Goal: Task Accomplishment & Management: Manage account settings

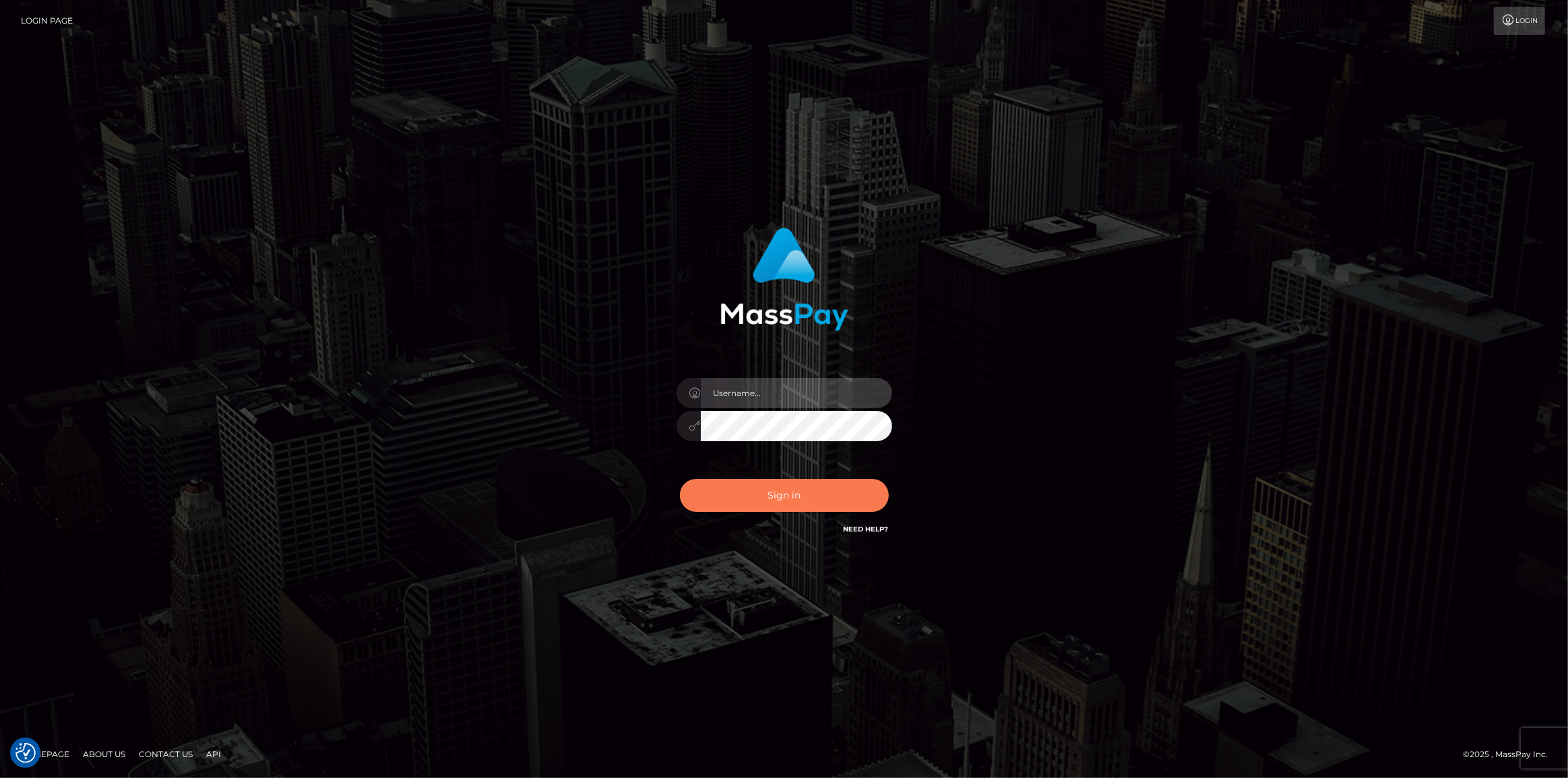
type input "[PERSON_NAME].spree"
click at [799, 501] on button "Sign in" at bounding box center [784, 495] width 209 height 33
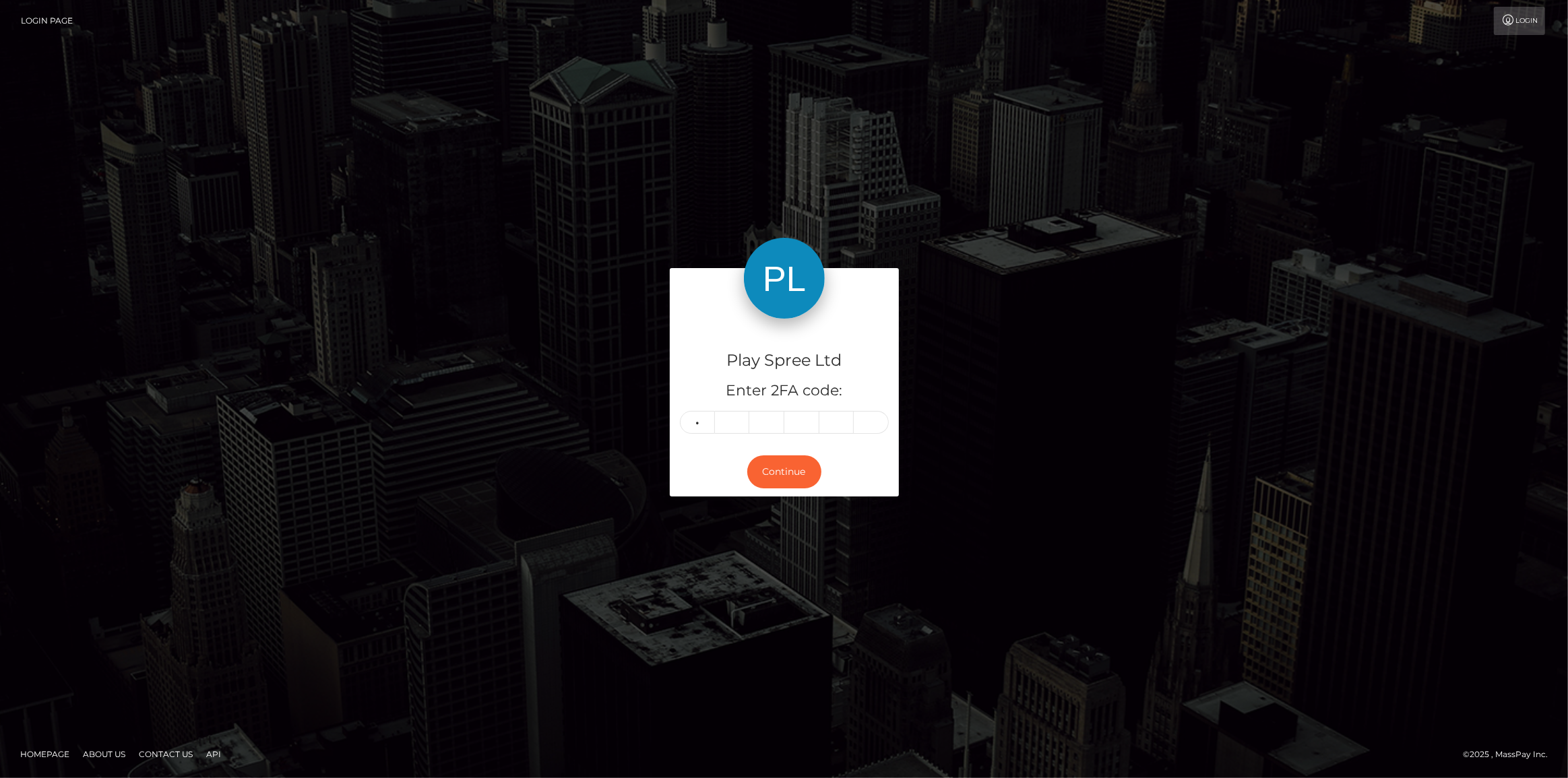
type input "1"
type input "9"
type input "1"
type input "9"
type input "1"
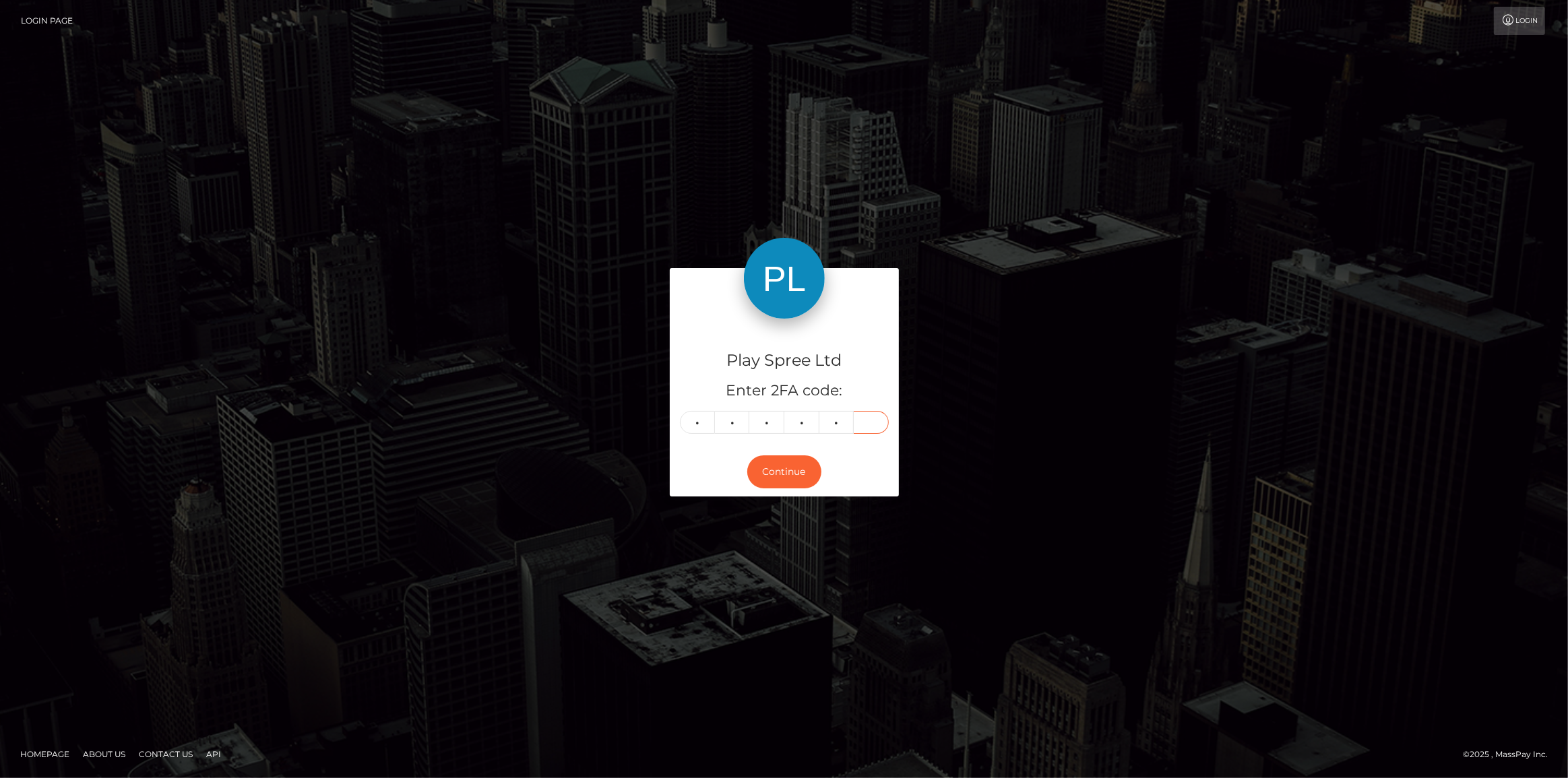
type input "9"
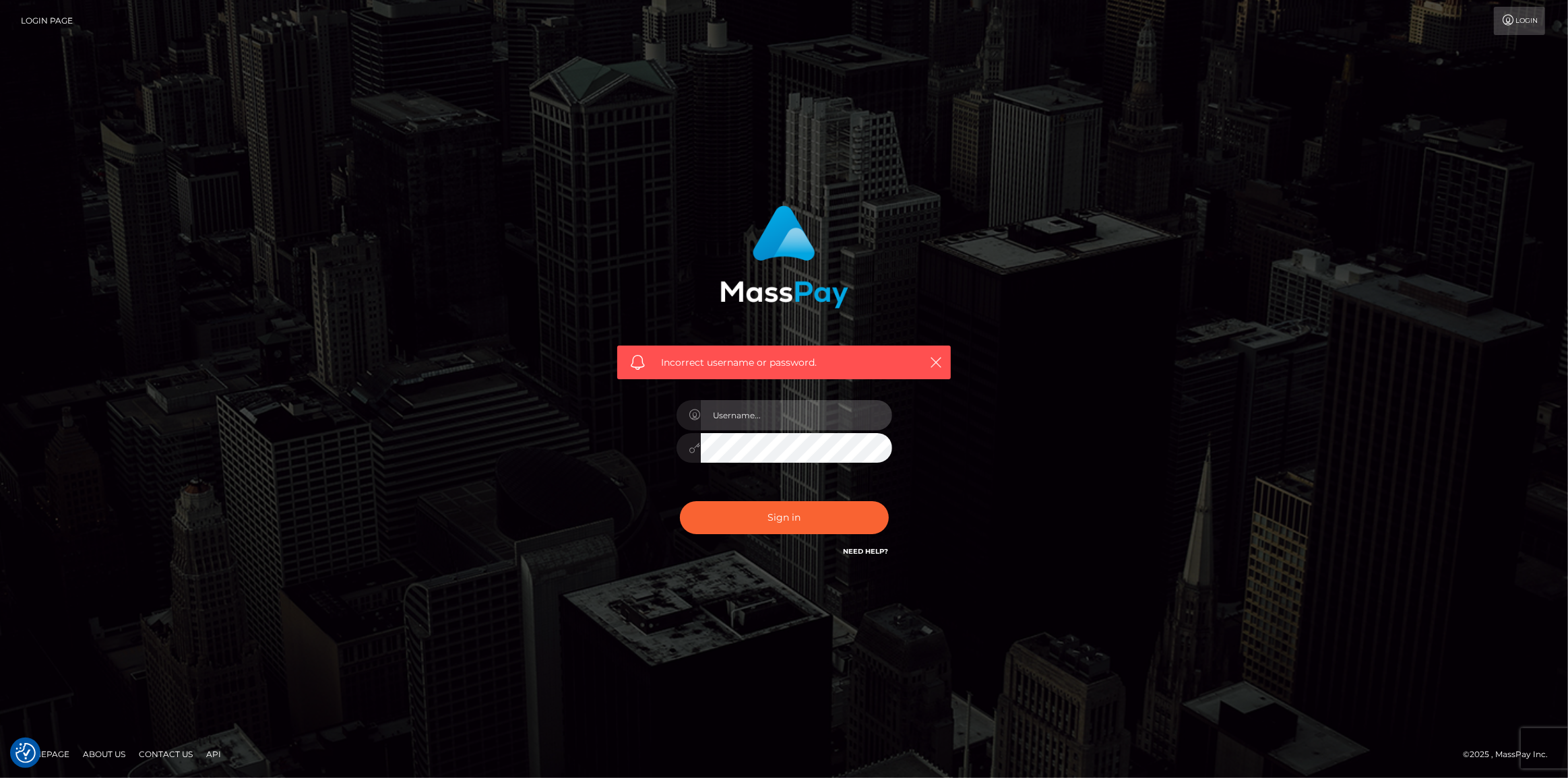
type input "[PERSON_NAME].spree"
click at [823, 536] on div "Sign in Need Help?" at bounding box center [784, 522] width 236 height 60
click at [819, 525] on button "Sign in" at bounding box center [784, 517] width 209 height 33
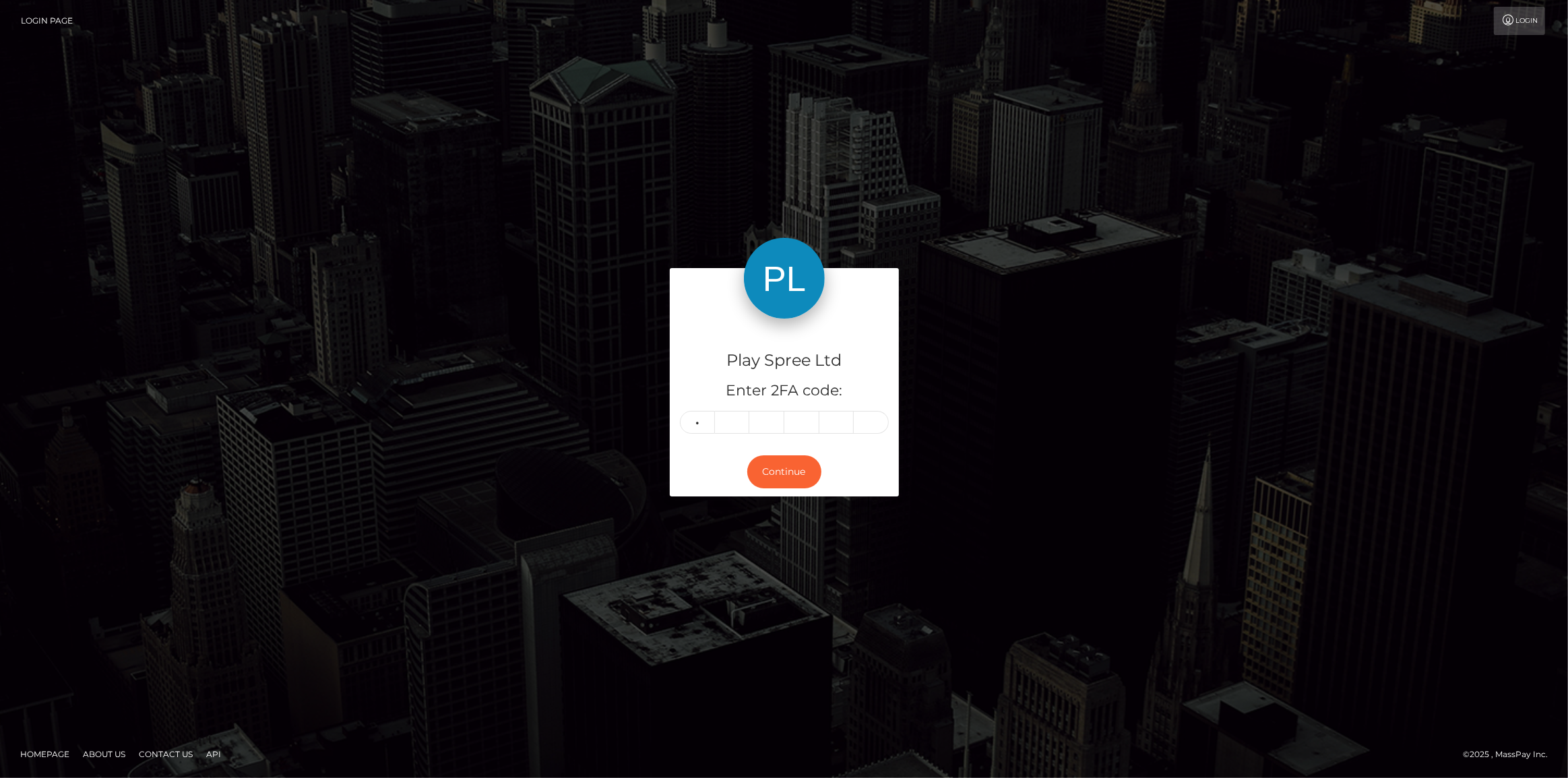
type input "1"
type input "9"
type input "1"
type input "9"
type input "1"
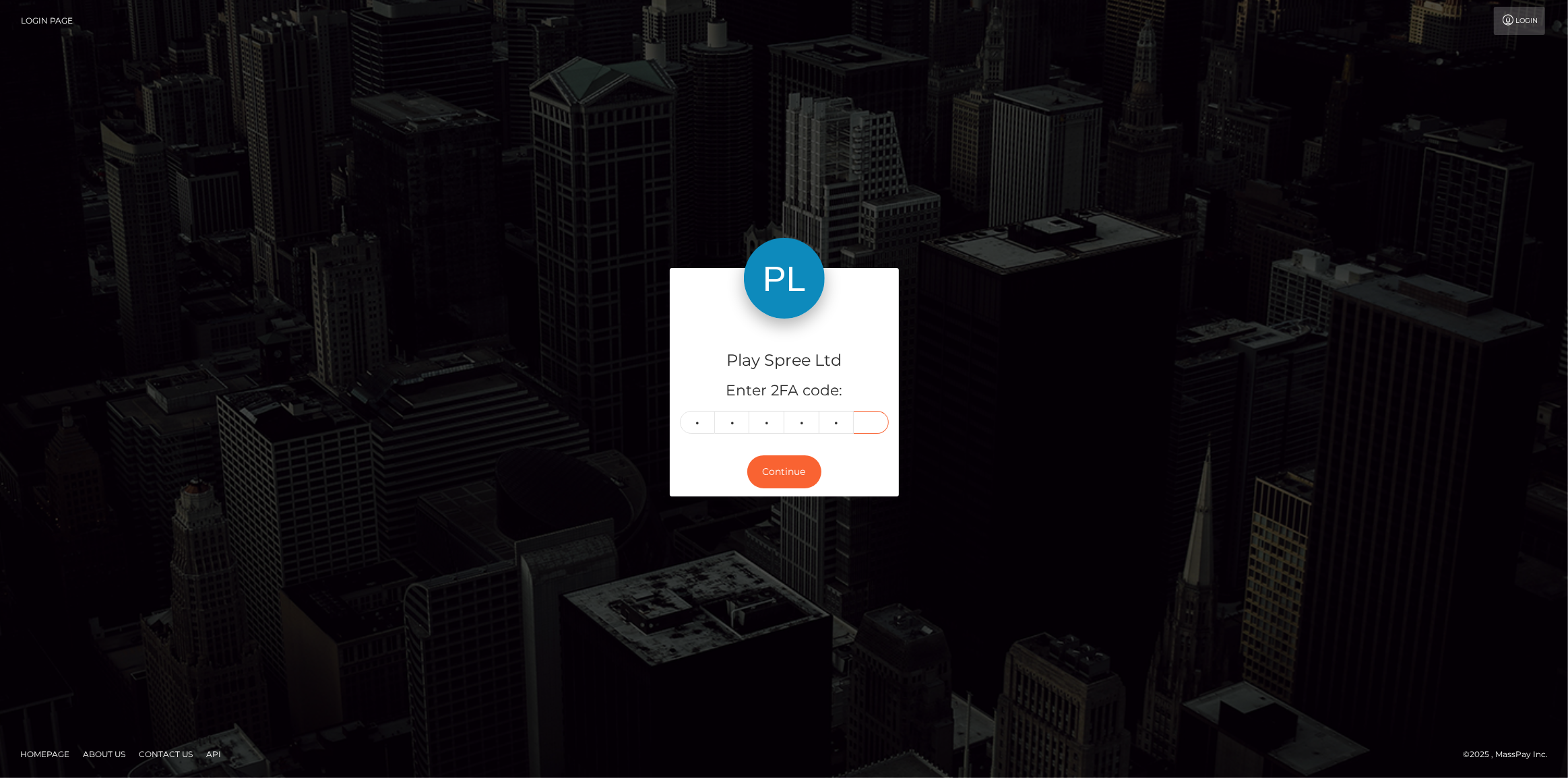
type input "9"
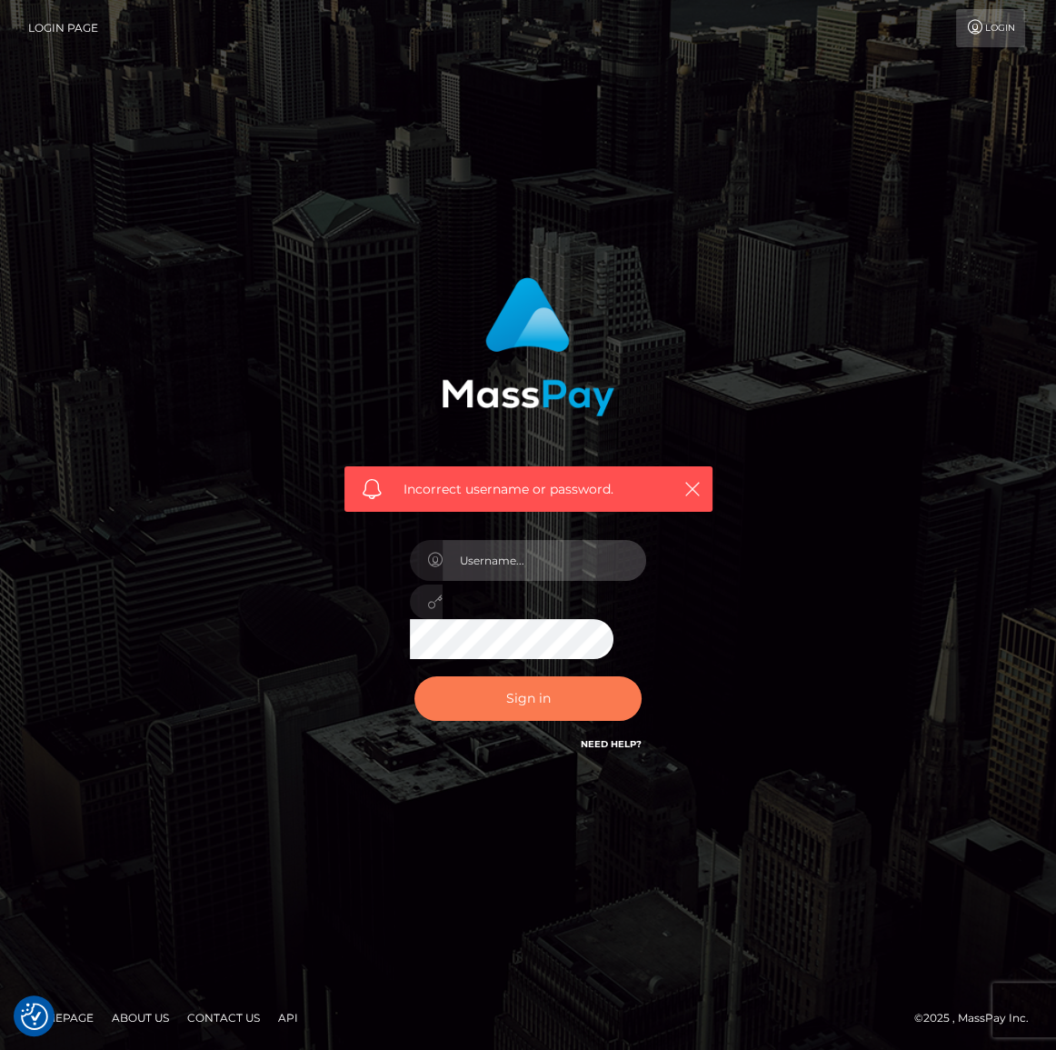
type input "Maria.spree"
click at [543, 692] on button "Sign in" at bounding box center [527, 698] width 227 height 45
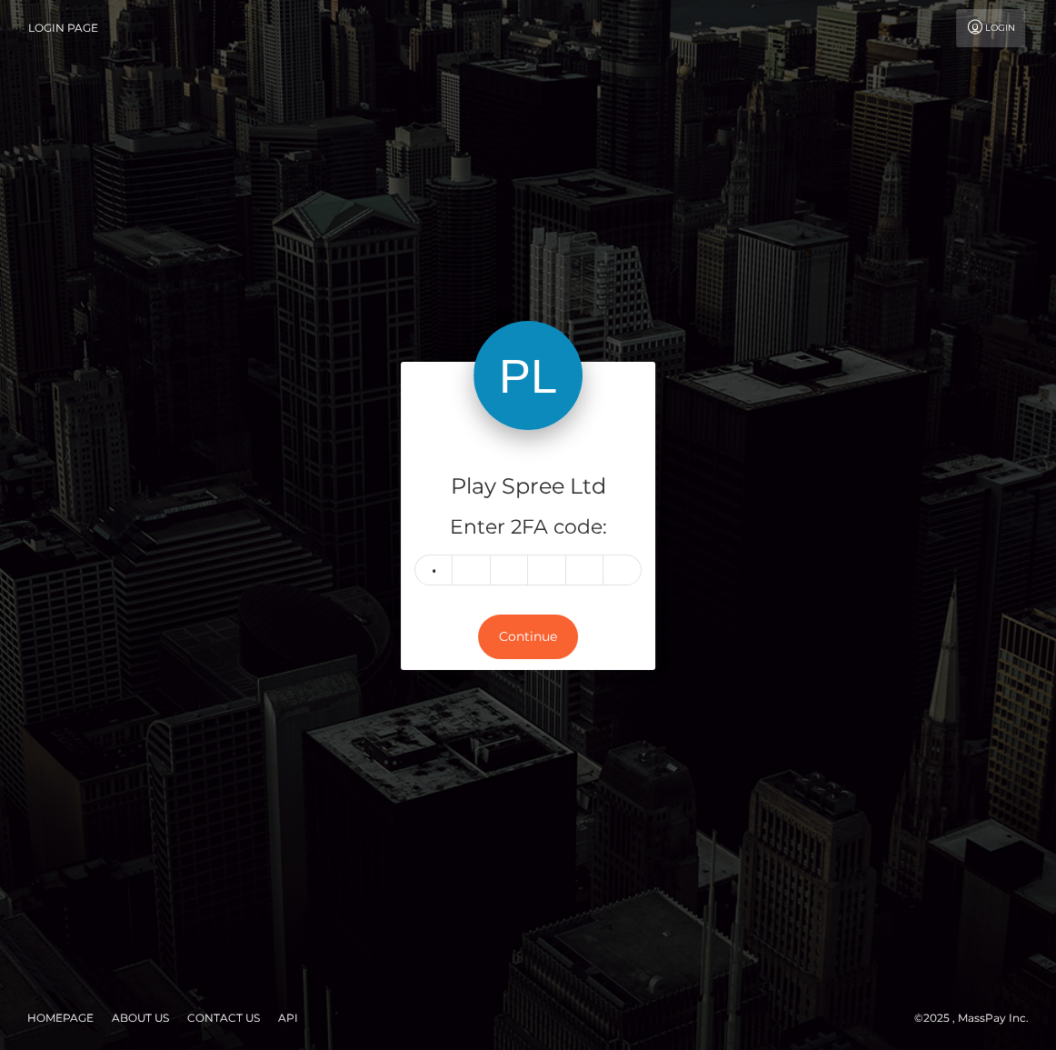
type input "6"
type input "4"
type input "3"
type input "7"
type input "0"
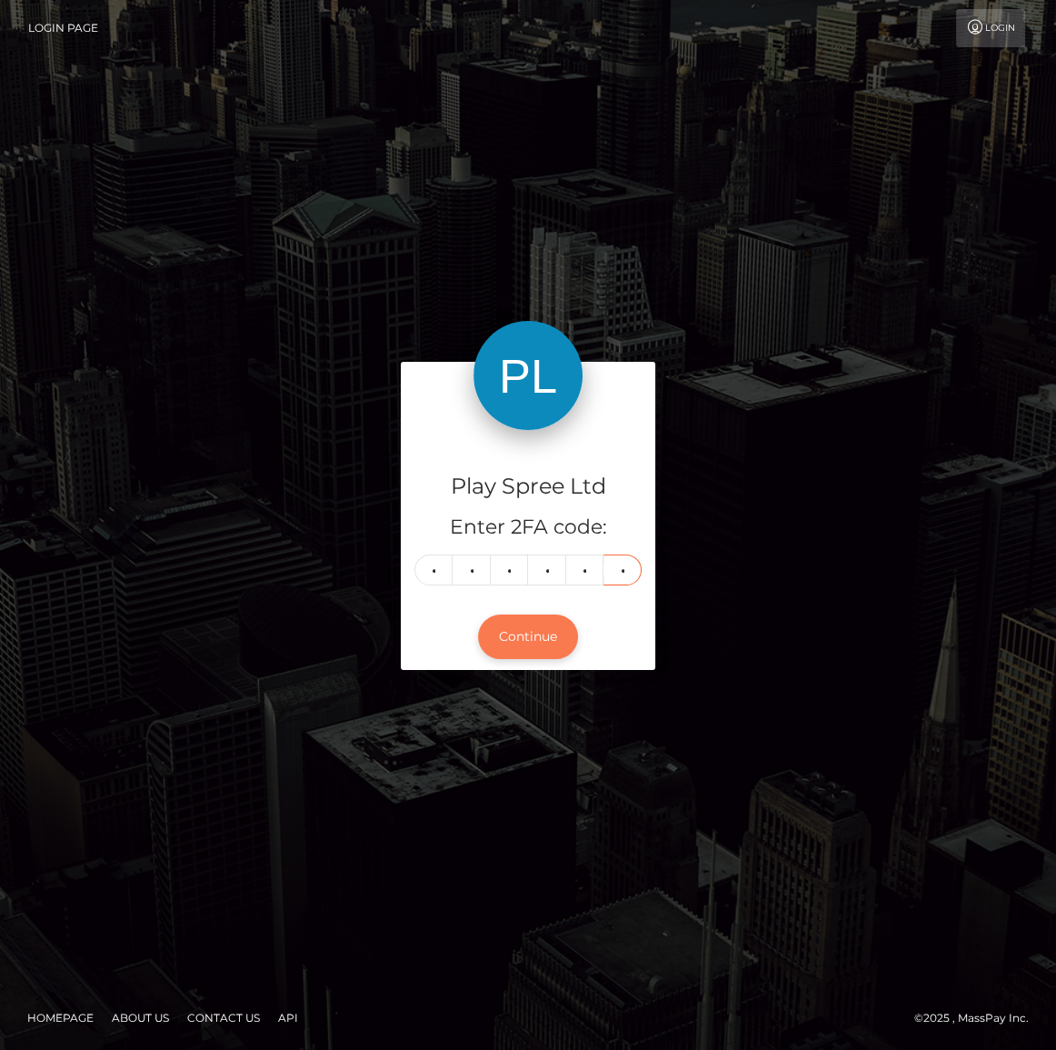
type input "4"
drag, startPoint x: 562, startPoint y: 634, endPoint x: 554, endPoint y: 572, distance: 62.2
click at [561, 634] on button "Continue" at bounding box center [528, 636] width 100 height 45
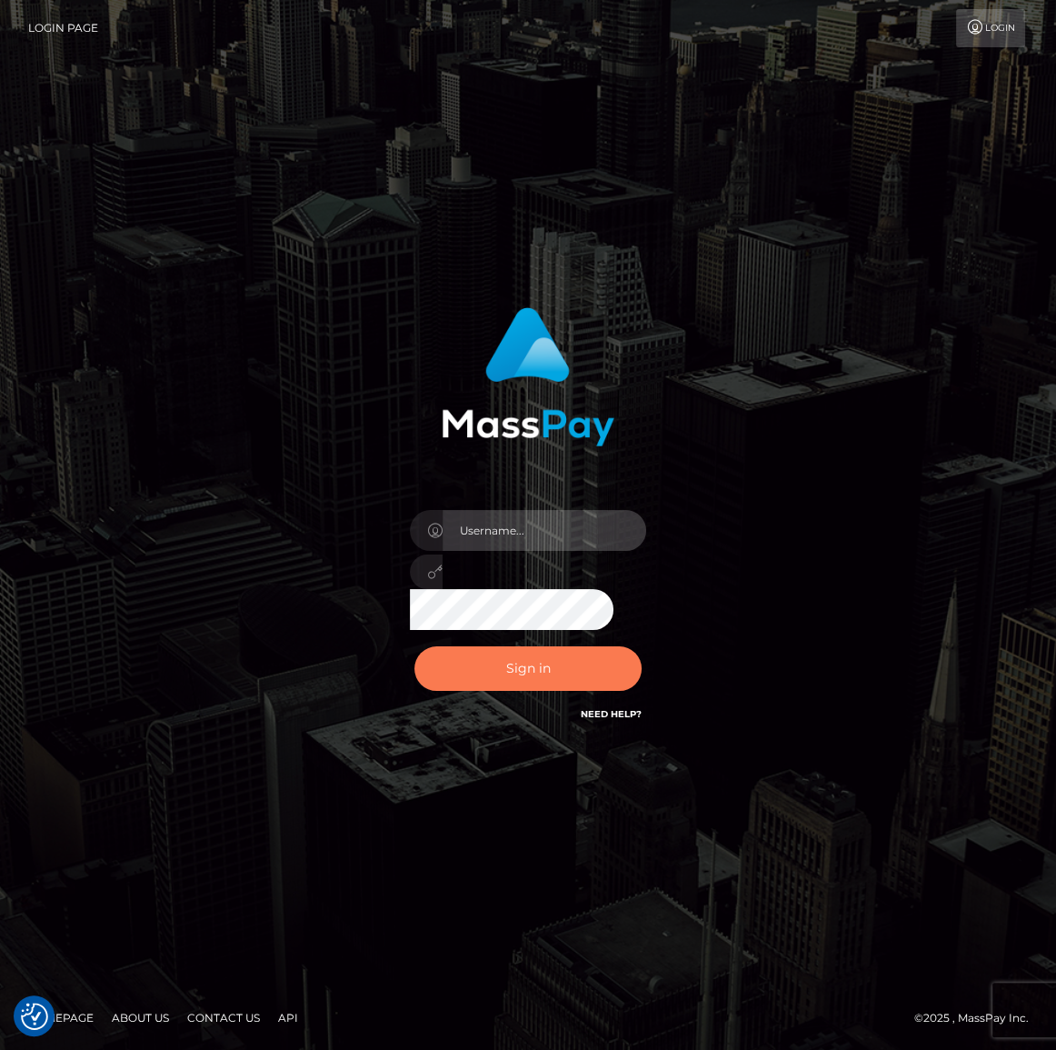
type input "[PERSON_NAME].spree"
click at [577, 663] on button "Sign in" at bounding box center [527, 668] width 227 height 45
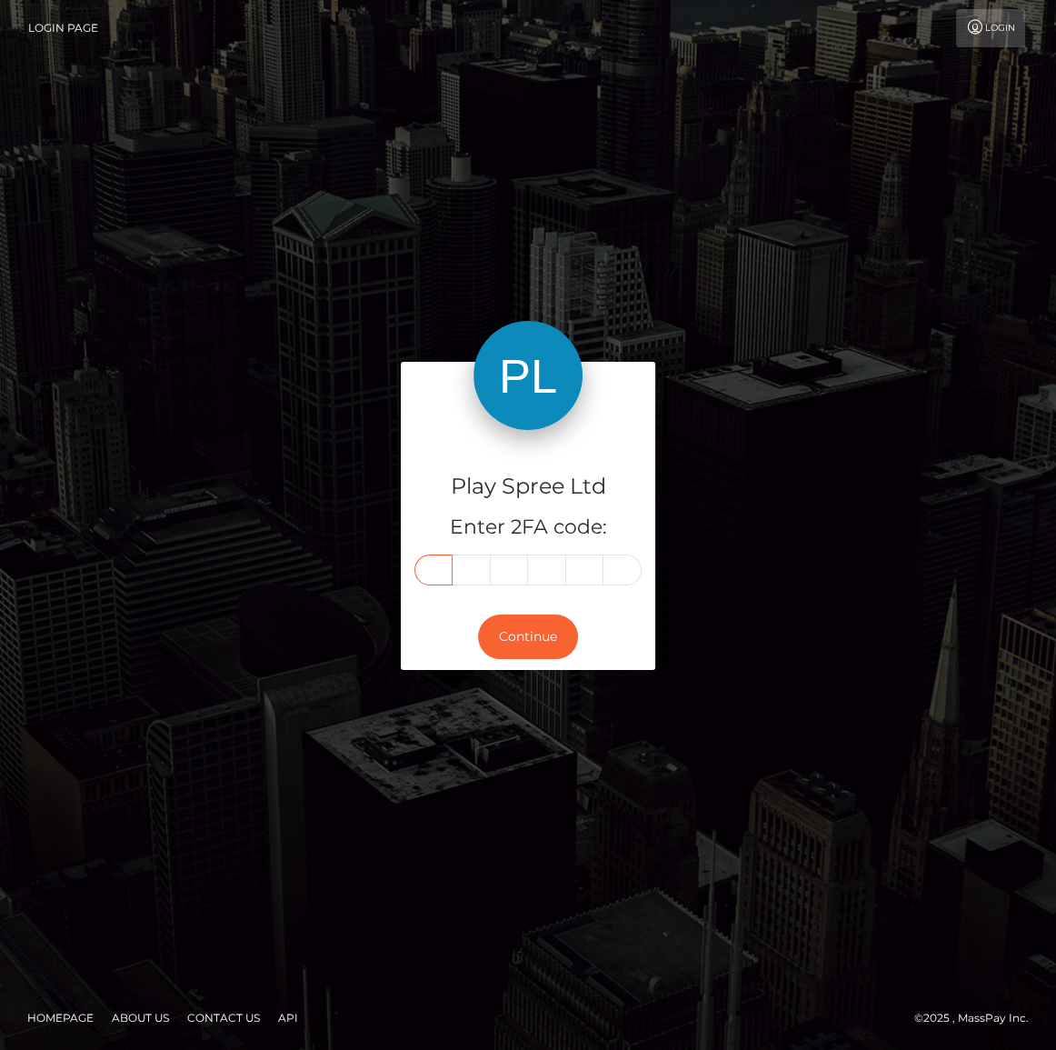
click at [432, 568] on input "text" at bounding box center [433, 569] width 38 height 31
type input "5"
type input "3"
type input "7"
type input "4"
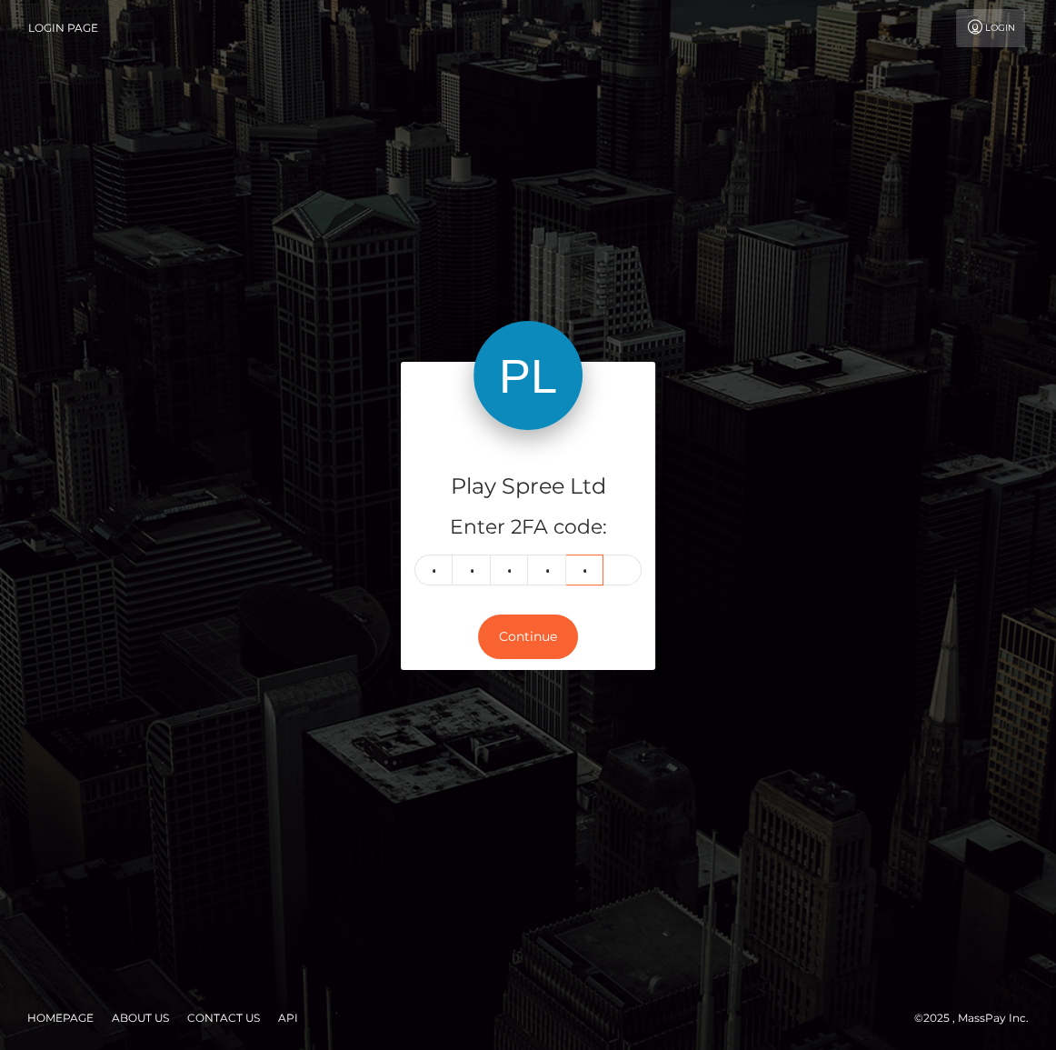
type input "2"
type input "5"
type input "3"
type input "7"
type input "4"
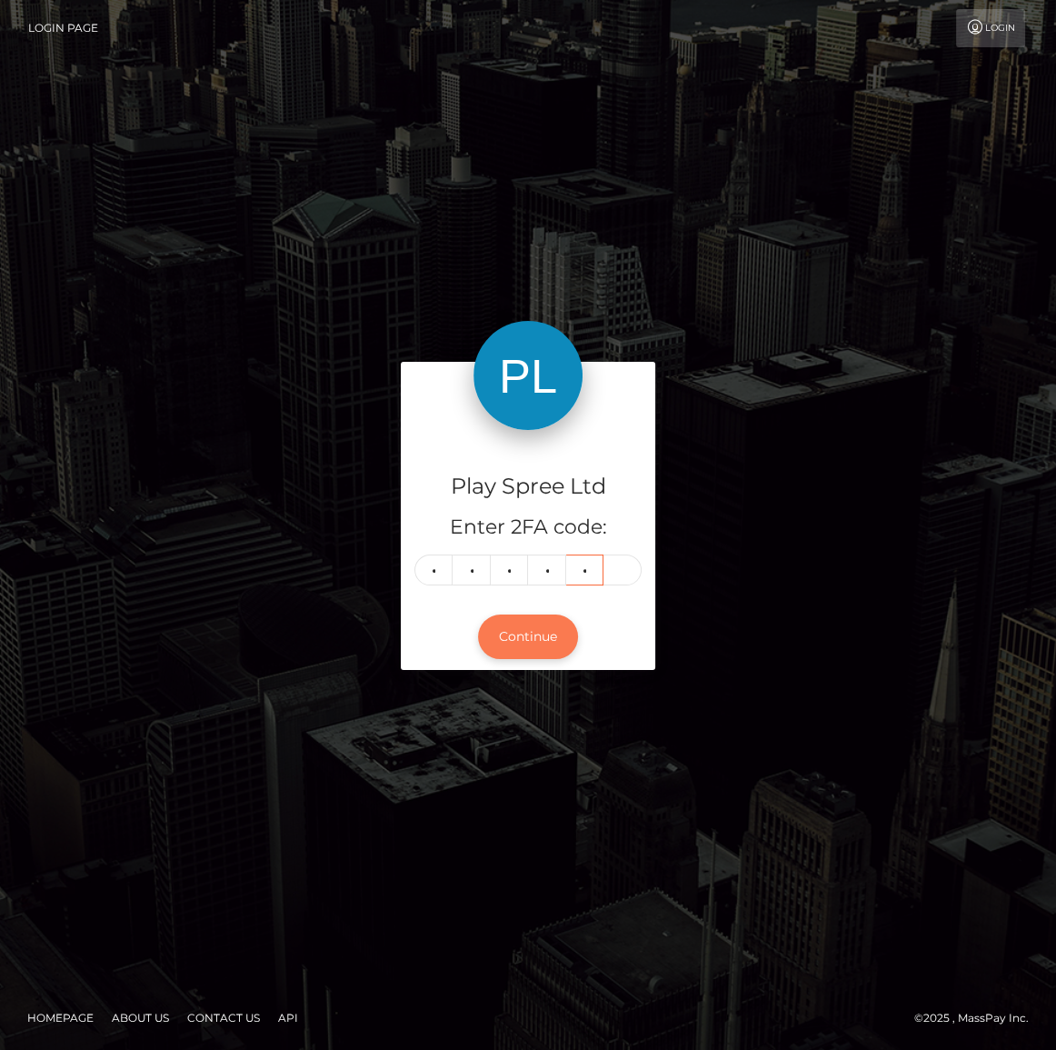
type input "2"
type input "6"
click at [537, 635] on button "Continue" at bounding box center [528, 636] width 100 height 45
